Goal: Connect with others: Connect with others

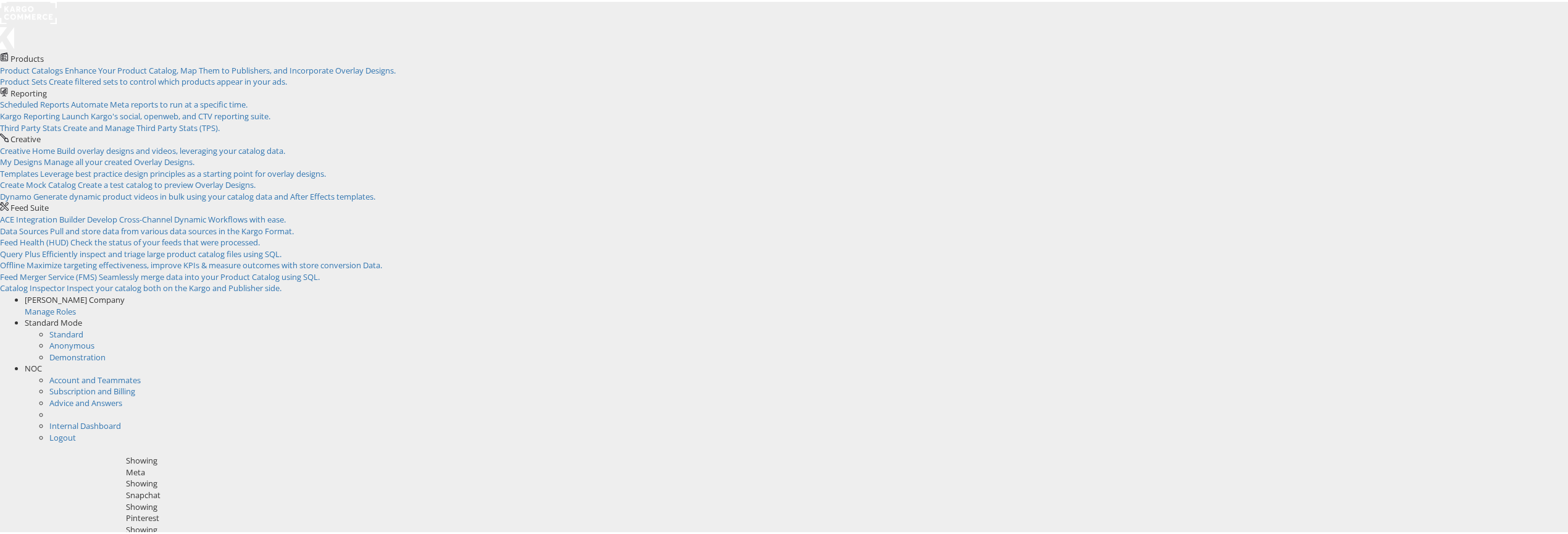
click at [42, 361] on span "NOC" at bounding box center [33, 366] width 17 height 11
click at [121, 373] on link "Internal Dashboard" at bounding box center [85, 378] width 71 height 11
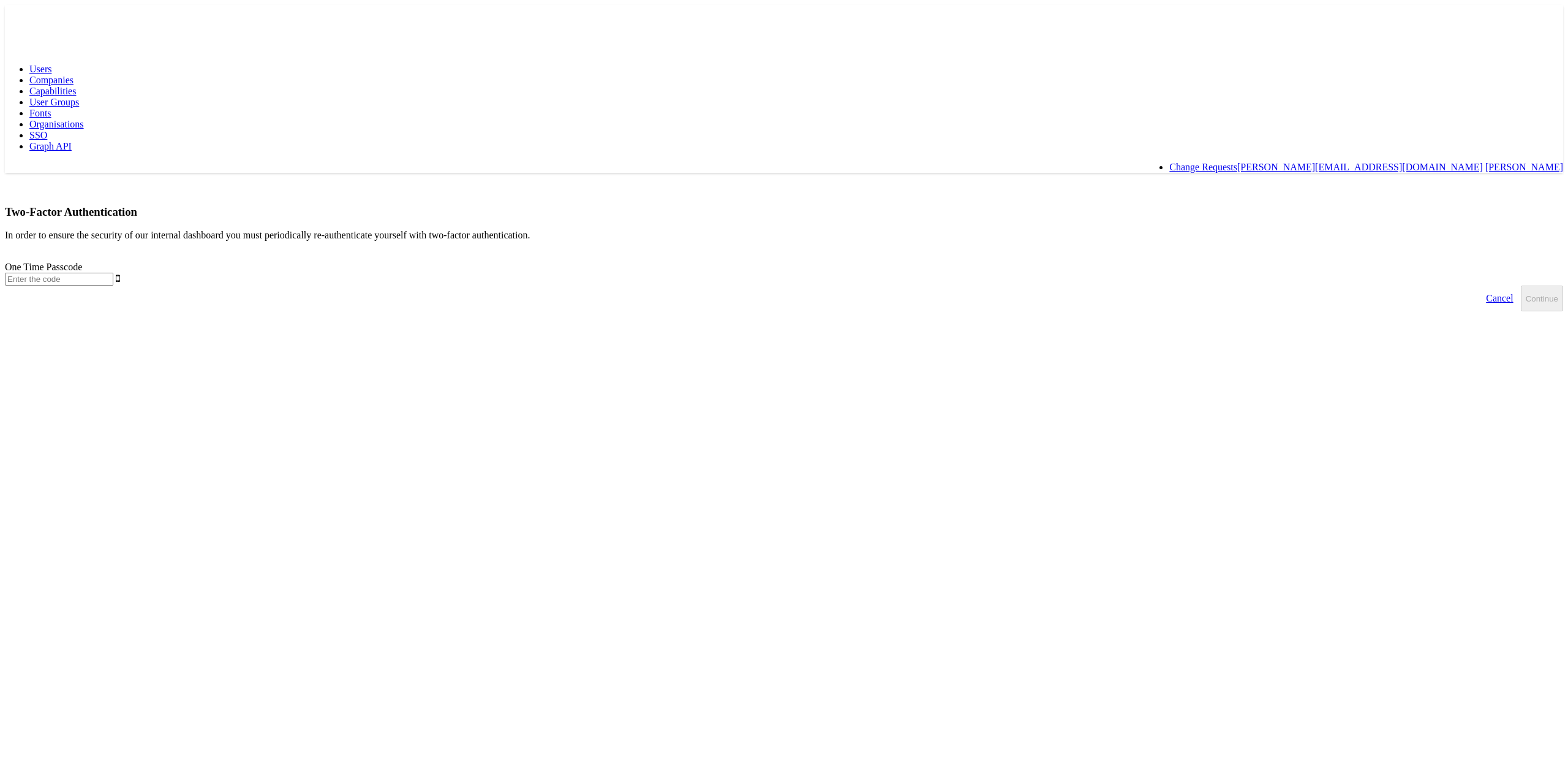
click at [113, 273] on input "text" at bounding box center [59, 279] width 109 height 13
type input "655224"
click at [1521, 286] on button "Continue" at bounding box center [1542, 298] width 42 height 25
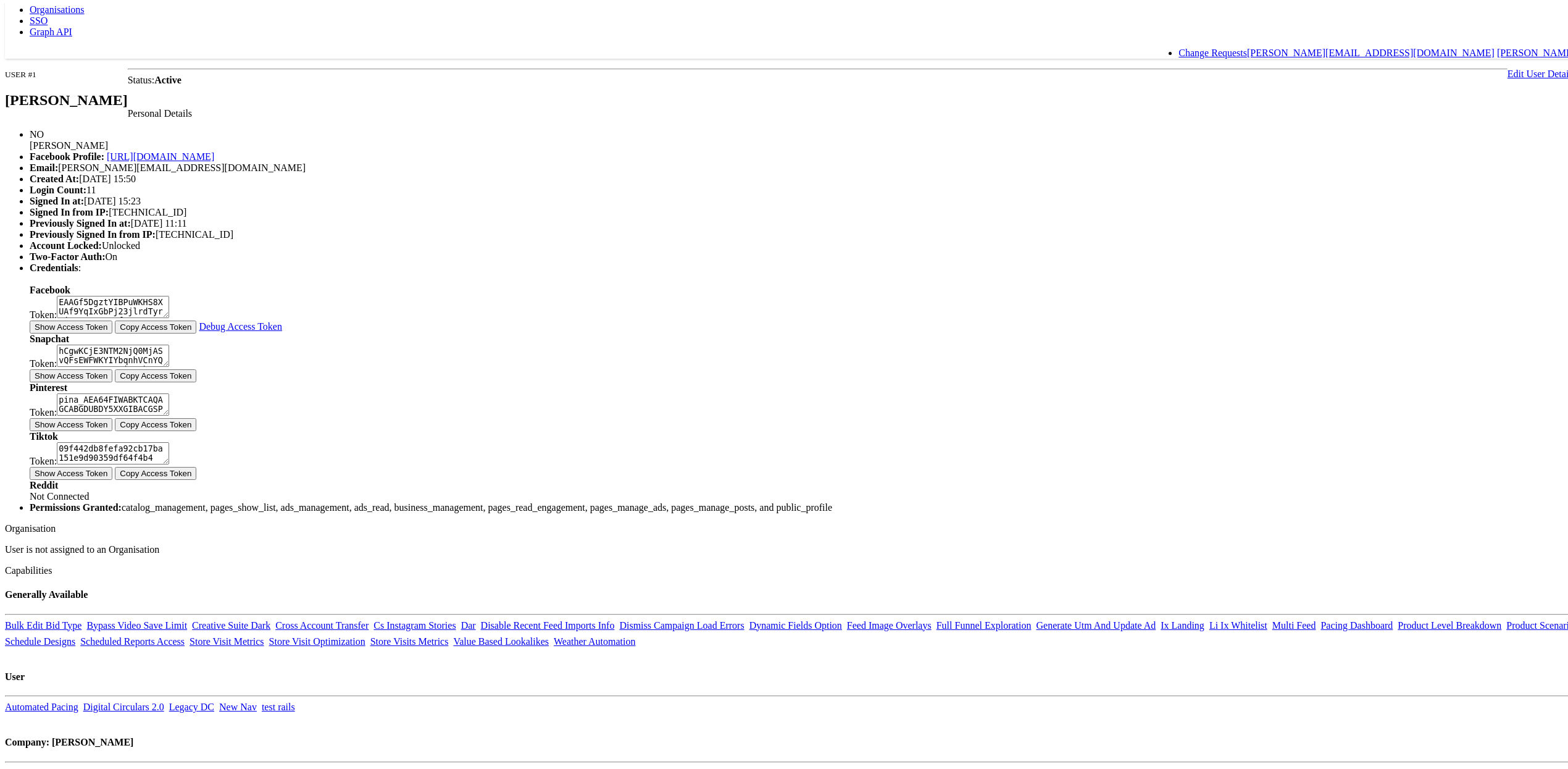
scroll to position [140, 0]
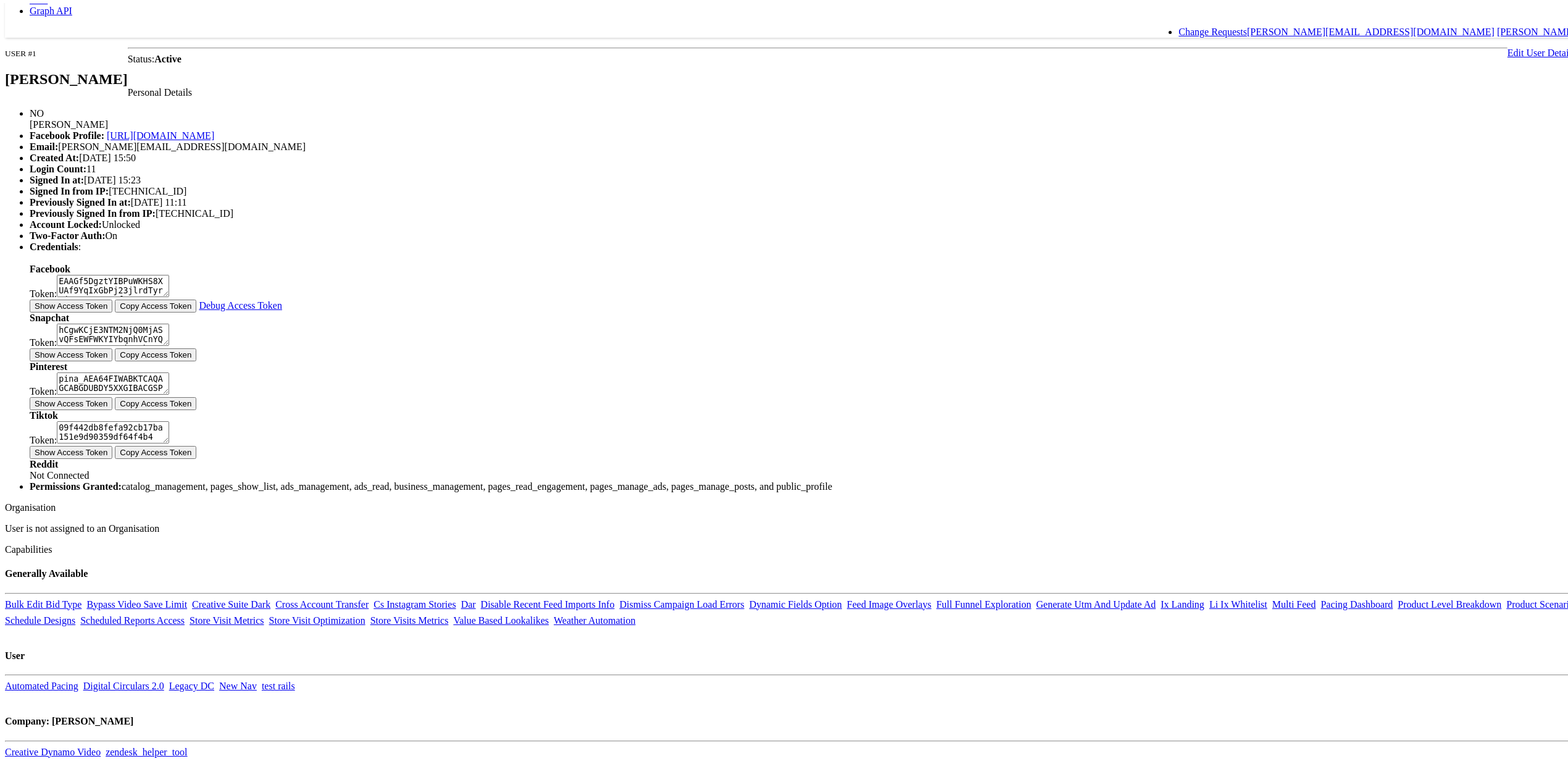
click at [112, 407] on button "Show Access Token" at bounding box center [71, 400] width 83 height 13
click at [112, 456] on button "Show Access Token" at bounding box center [71, 449] width 83 height 13
click at [112, 359] on button "Show Access Token" at bounding box center [71, 352] width 83 height 13
click at [112, 310] on button "Show Access Token" at bounding box center [71, 303] width 83 height 13
click at [365, 428] on body "Users Companies Capabilities User Groups Fonts Organisations SSO Graph API Chan…" at bounding box center [790, 396] width 1571 height 1060
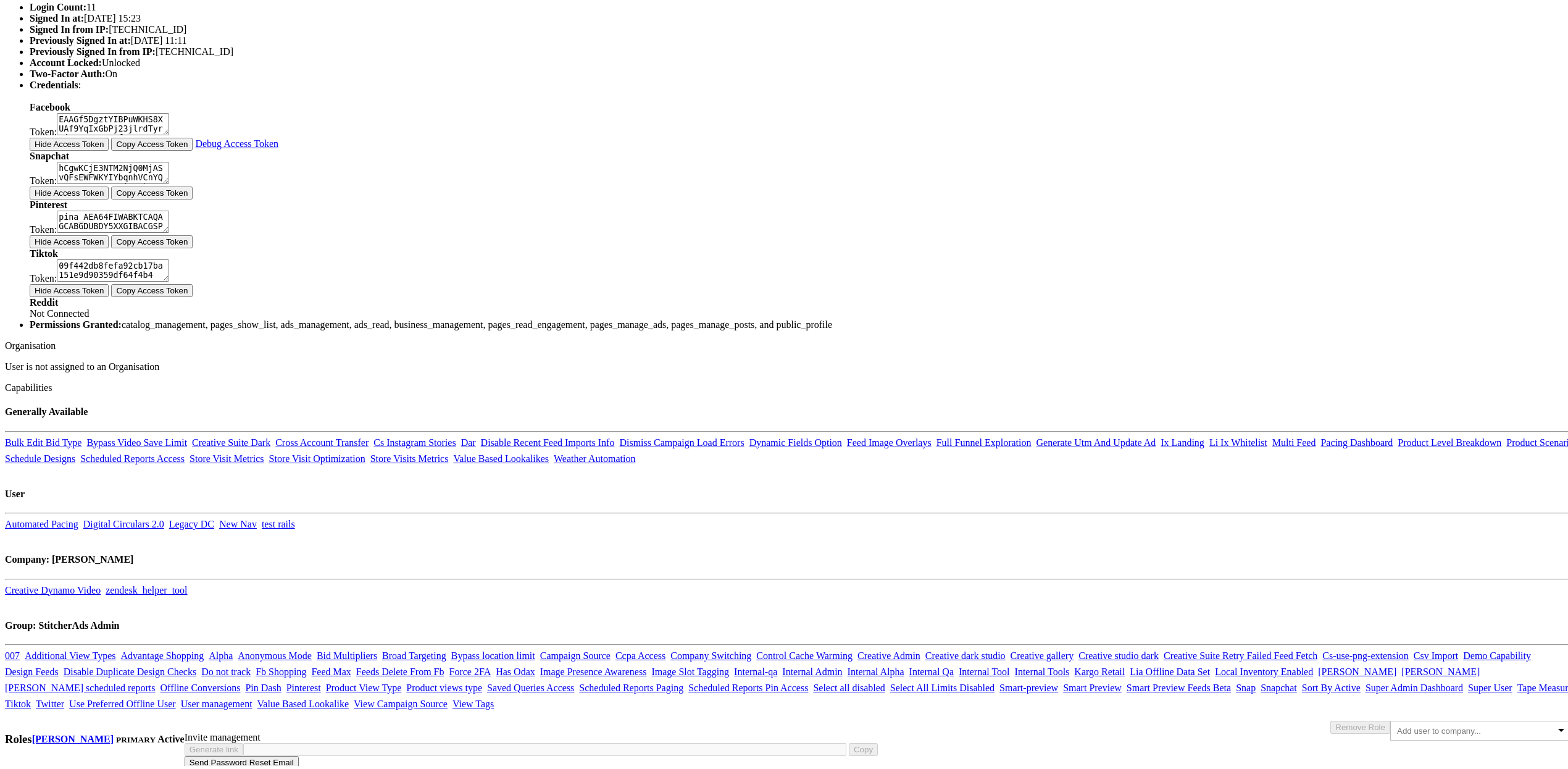
scroll to position [332, 0]
